Goal: Communication & Community: Answer question/provide support

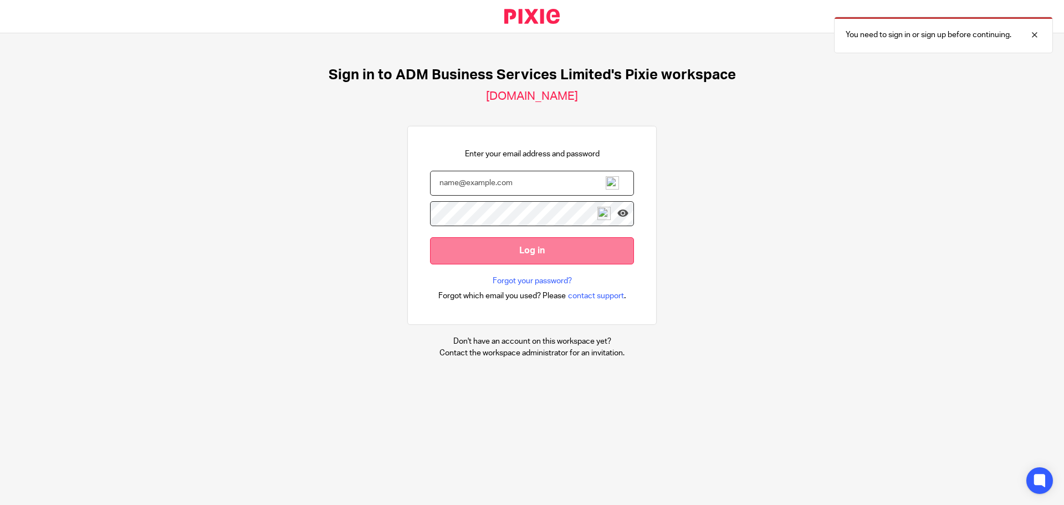
type input "[PERSON_NAME][EMAIL_ADDRESS][DOMAIN_NAME]"
click at [519, 249] on input "Log in" at bounding box center [532, 250] width 204 height 27
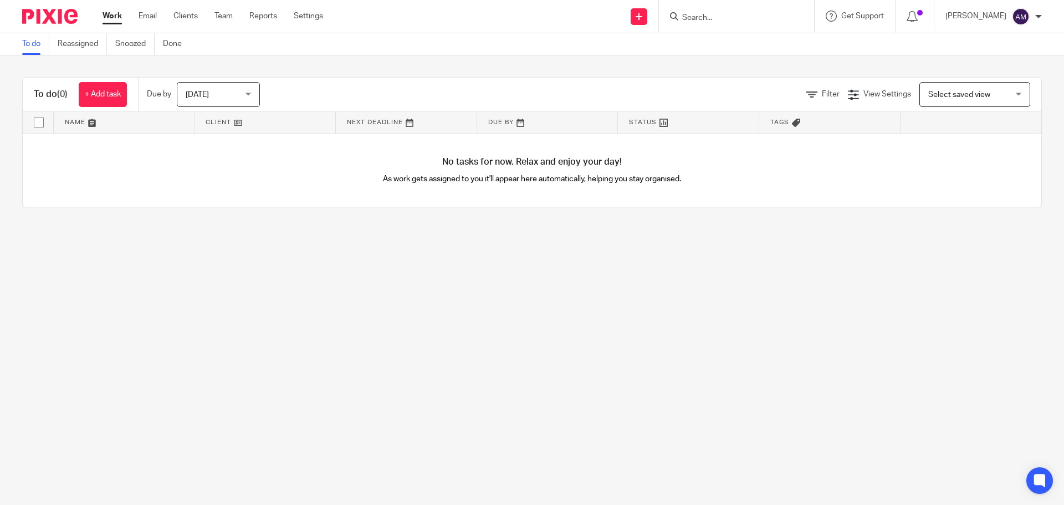
click at [723, 18] on input "Search" at bounding box center [731, 18] width 100 height 10
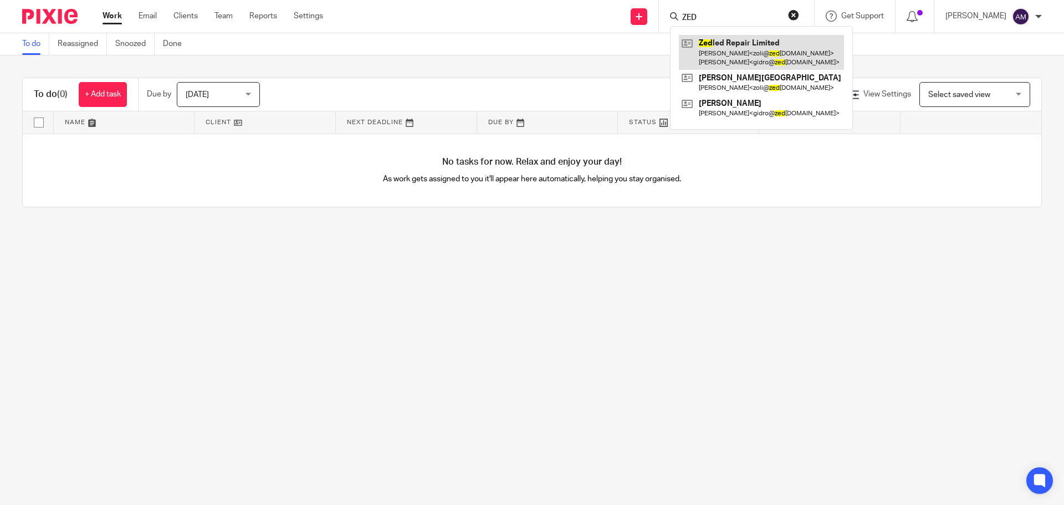
type input "ZED"
click at [753, 48] on link at bounding box center [761, 52] width 165 height 34
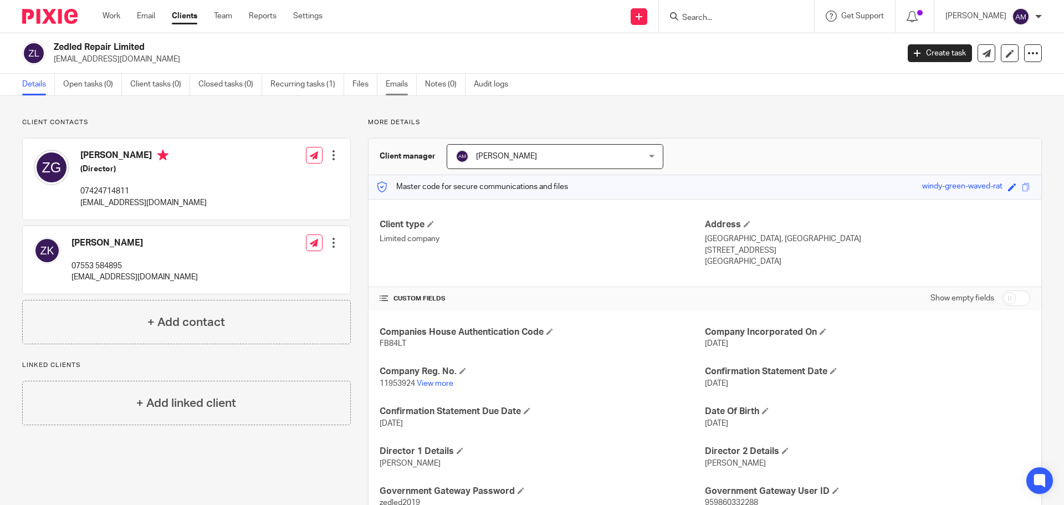
click at [396, 85] on link "Emails" at bounding box center [401, 85] width 31 height 22
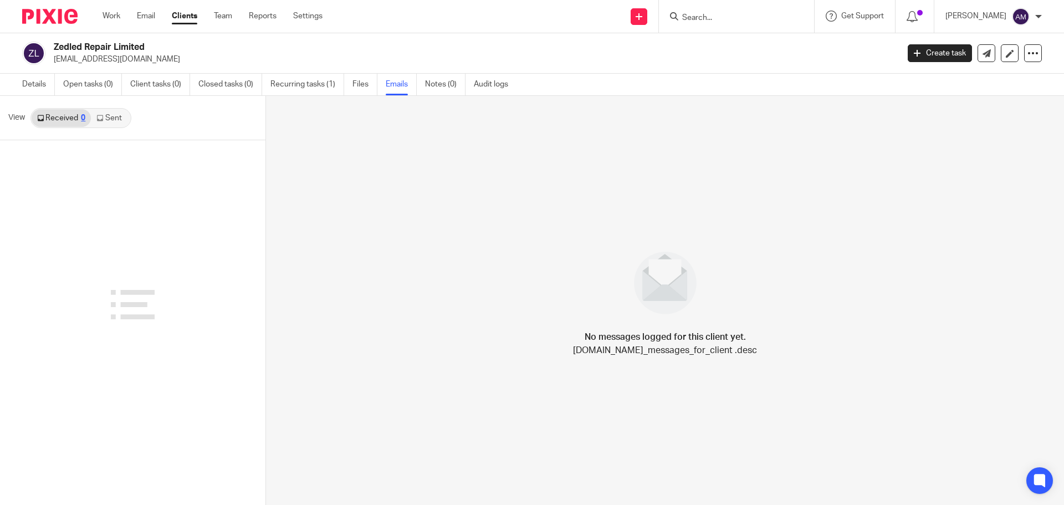
click at [114, 119] on link "Sent" at bounding box center [110, 118] width 39 height 18
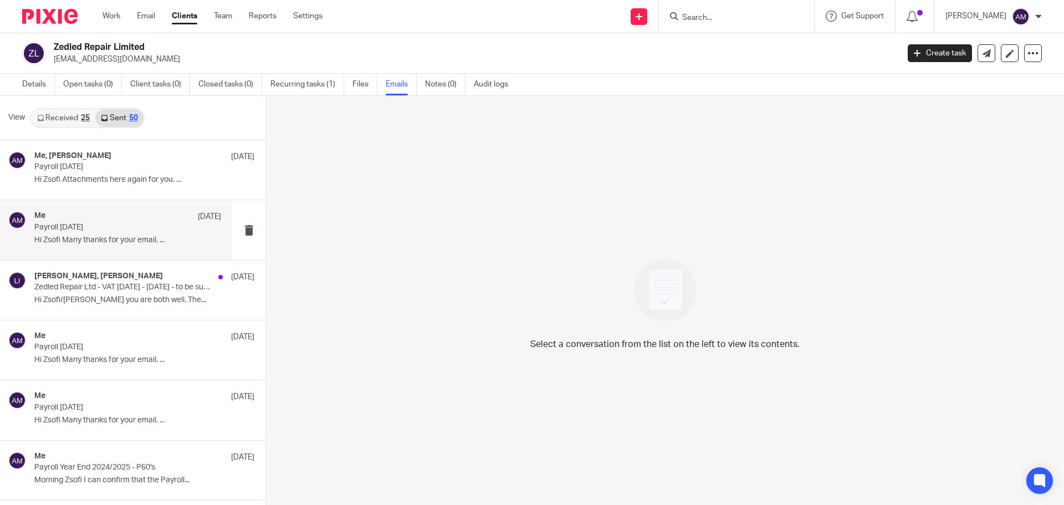
click at [93, 230] on p "Payroll June 2025" at bounding box center [109, 227] width 150 height 9
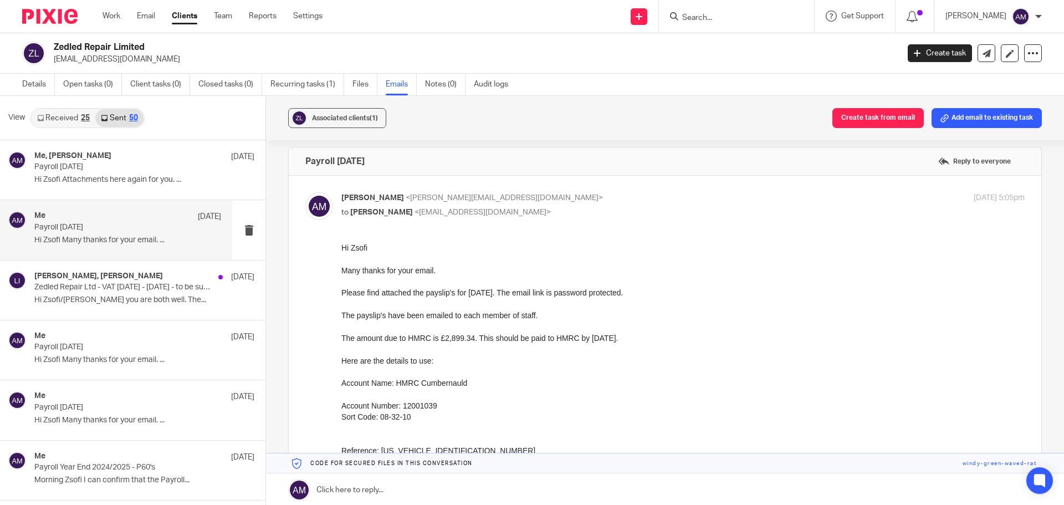
scroll to position [55, 0]
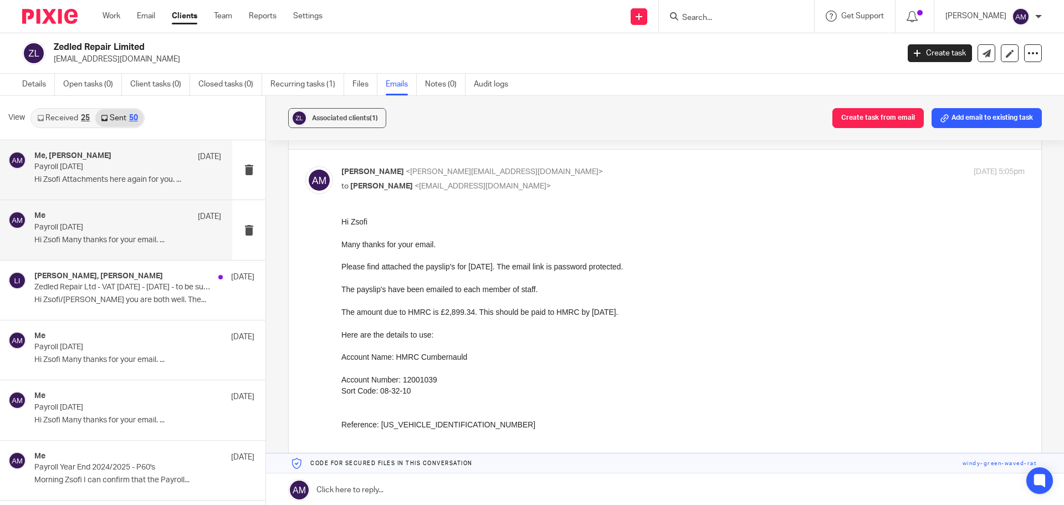
click at [124, 159] on div "Me, Zsofia Gidro 25 Jul" at bounding box center [127, 156] width 187 height 11
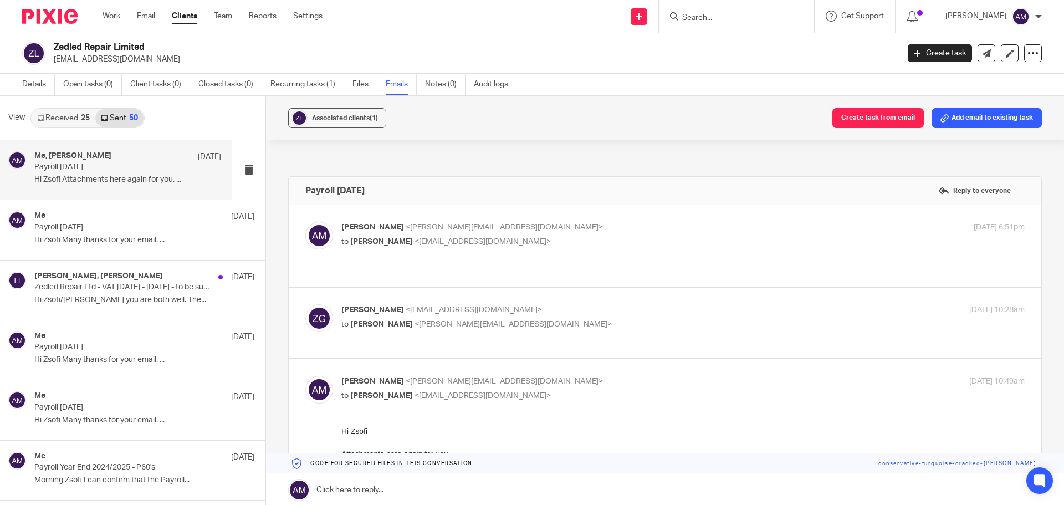
scroll to position [0, 0]
click at [540, 234] on div "Ann Mico <ann@admbusiness.co.uk> to Zsofia Gidro <gidro@zedledrepair.co.uk>" at bounding box center [568, 234] width 455 height 25
checkbox input "true"
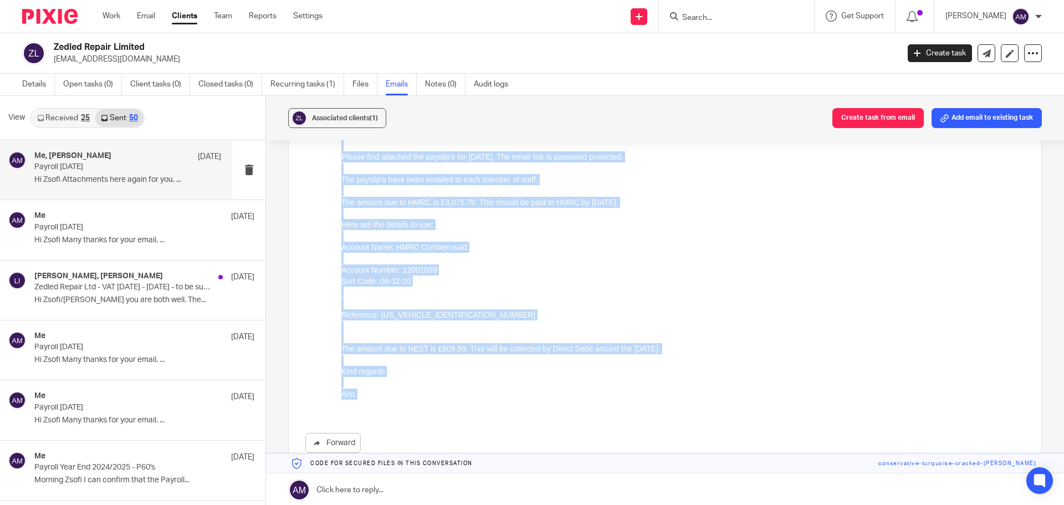
scroll to position [166, 0]
drag, startPoint x: 342, startPoint y: 109, endPoint x: 820, endPoint y: 525, distance: 633.5
click html "Hi Zsofi Many thanks for your email and I hope you are all well. Please find at…"
copy div "Hi Zsofi Many thanks for your email and I hope you are all well. Please find at…"
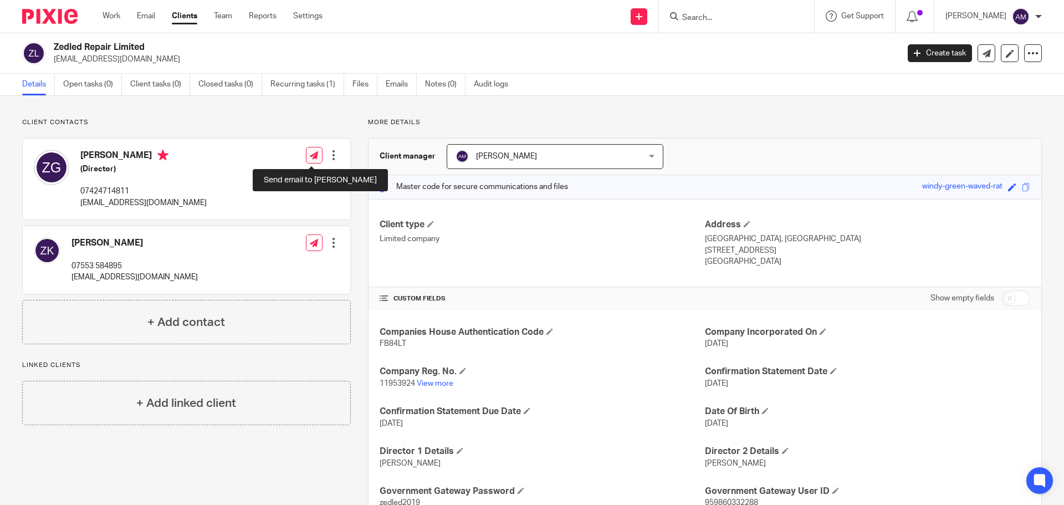
click at [314, 155] on icon at bounding box center [314, 155] width 8 height 8
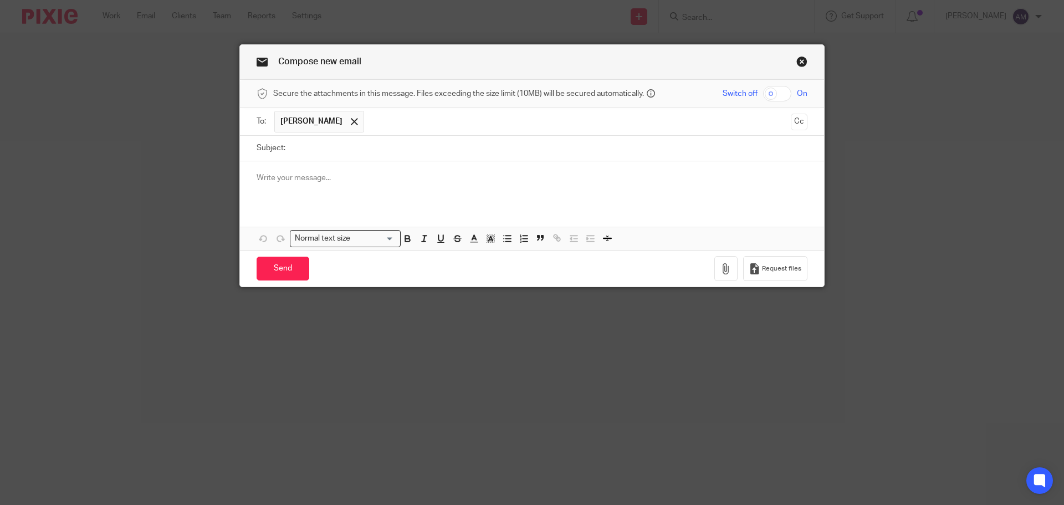
click at [257, 177] on p at bounding box center [532, 177] width 551 height 11
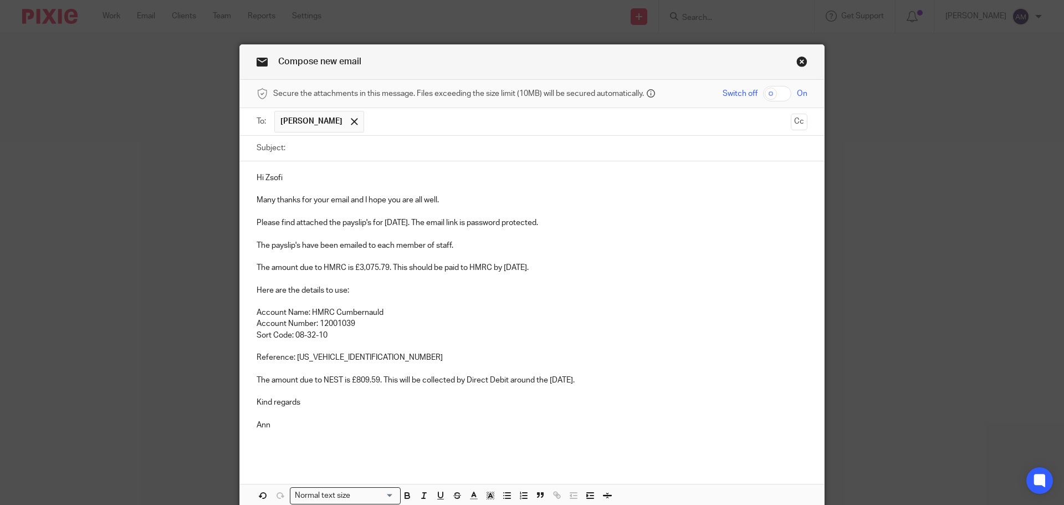
click at [769, 93] on input "checkbox" at bounding box center [777, 94] width 28 height 16
checkbox input "true"
click at [320, 148] on input "Subject:" at bounding box center [549, 148] width 516 height 25
type input "Payroll [DATE]"
click at [396, 222] on p "Please find attached the payslip's for [DATE]. The email link is password prote…" at bounding box center [532, 222] width 551 height 11
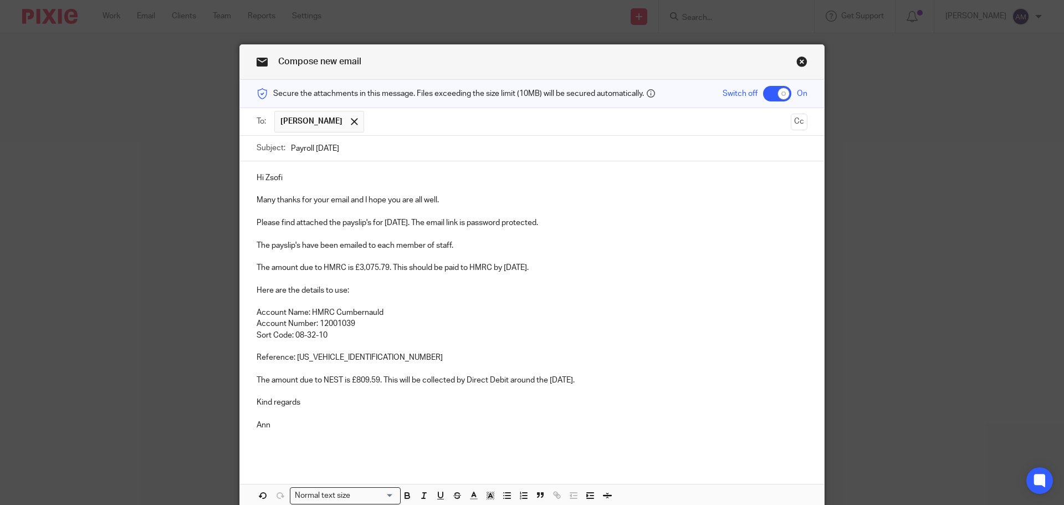
click at [385, 270] on p "The amount due to HMRC is £3,075.79. This should be paid to HMRC by 19th August…" at bounding box center [532, 296] width 551 height 68
click at [546, 268] on p "The amount due to HMRC is £2,989.61. This should be paid to HMRC by 19th August…" at bounding box center [532, 296] width 551 height 68
click at [381, 357] on p "Reference: 475PK014567952604" at bounding box center [532, 352] width 551 height 23
click at [373, 381] on p "The amount due to NEST is £809.59. This will be collected by Direct Debit aroun…" at bounding box center [532, 374] width 551 height 23
click at [377, 381] on p "The amount due to NEST is £809.59. This will be collected by Direct Debit aroun…" at bounding box center [532, 374] width 551 height 23
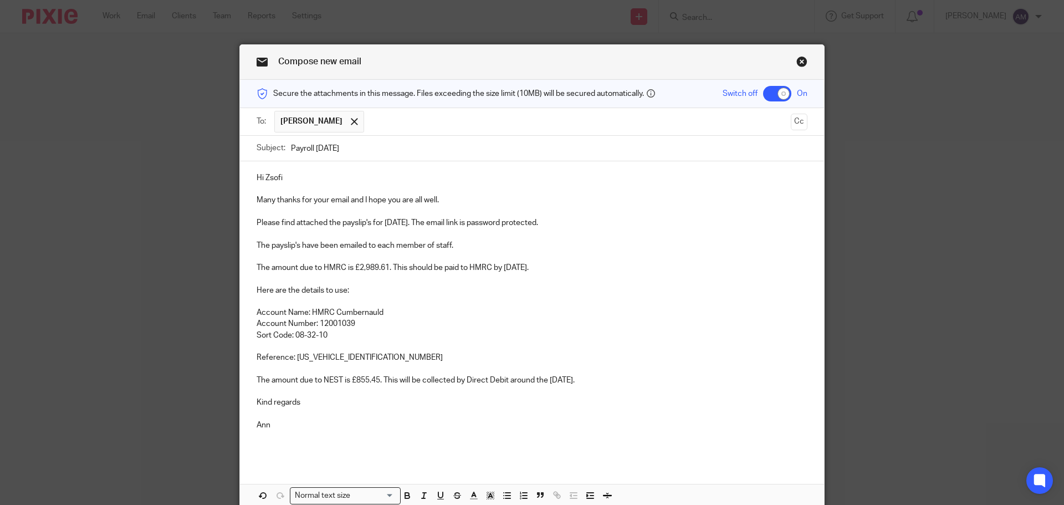
click at [591, 380] on p "The amount due to NEST is £855.45. This will be collected by Direct Debit aroun…" at bounding box center [532, 374] width 551 height 23
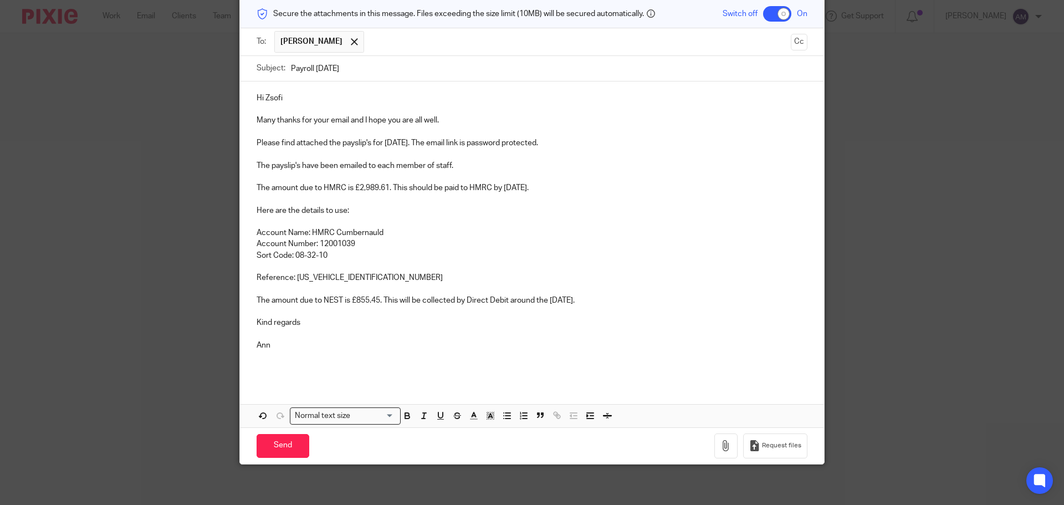
scroll to position [84, 0]
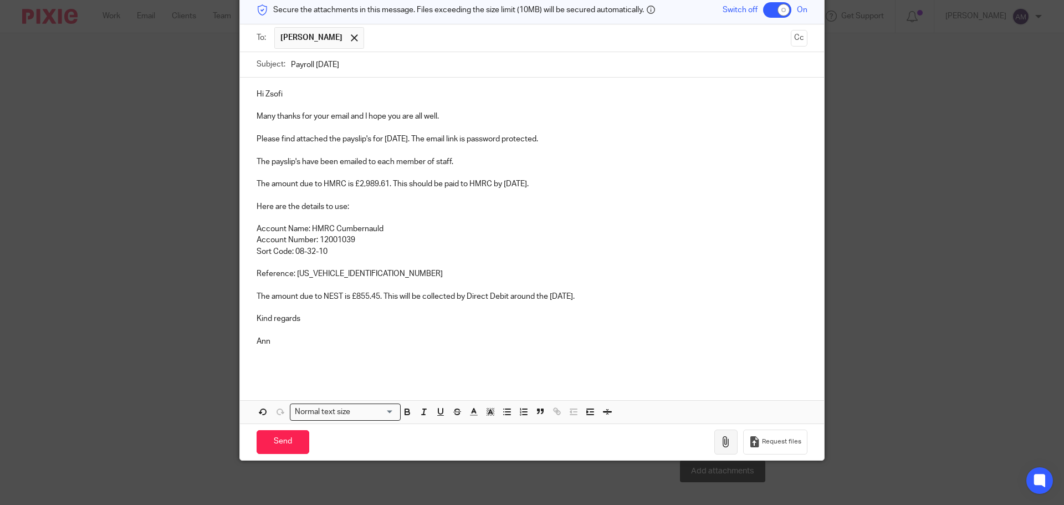
click at [722, 441] on icon "button" at bounding box center [725, 441] width 11 height 11
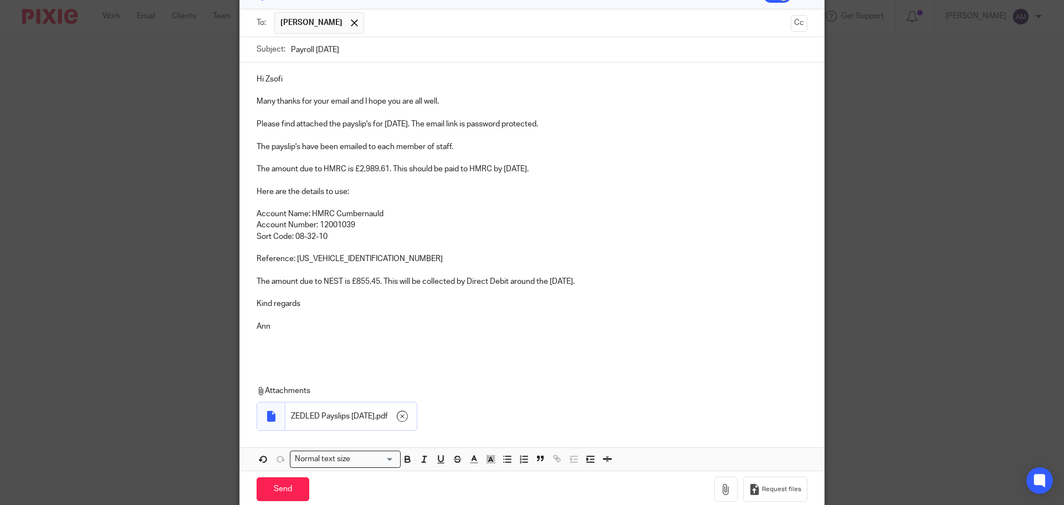
scroll to position [111, 0]
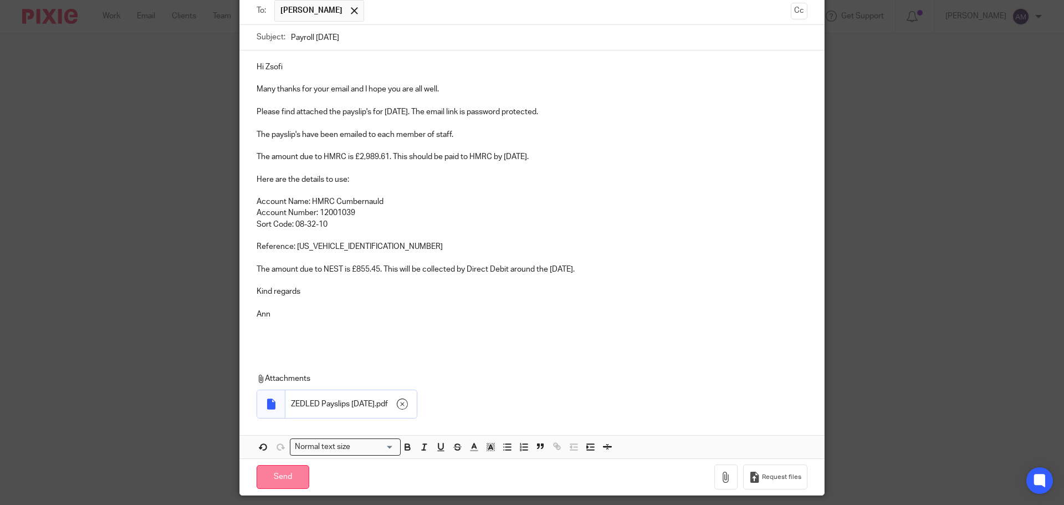
click at [281, 475] on input "Send" at bounding box center [283, 477] width 53 height 24
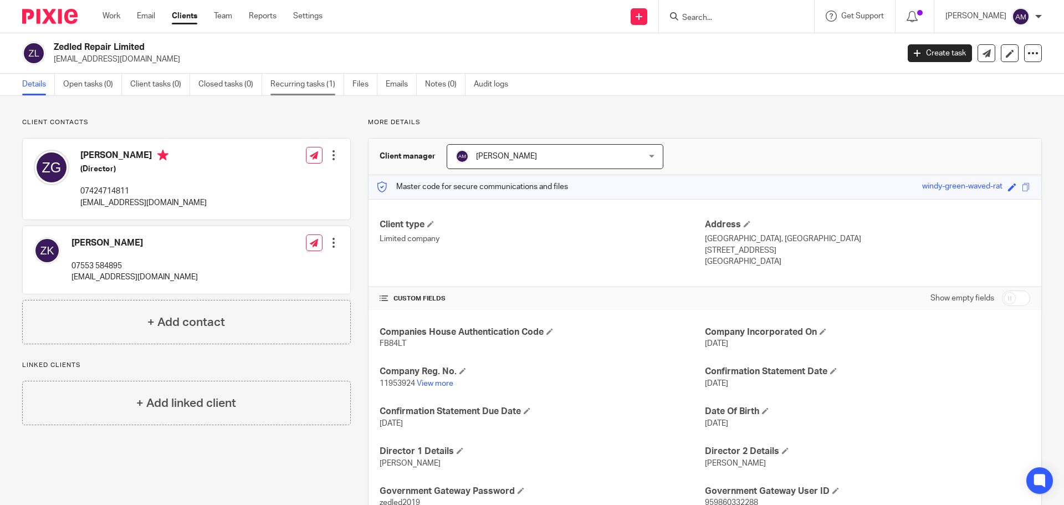
click at [300, 81] on link "Recurring tasks (1)" at bounding box center [307, 85] width 74 height 22
